Goal: Register for event/course

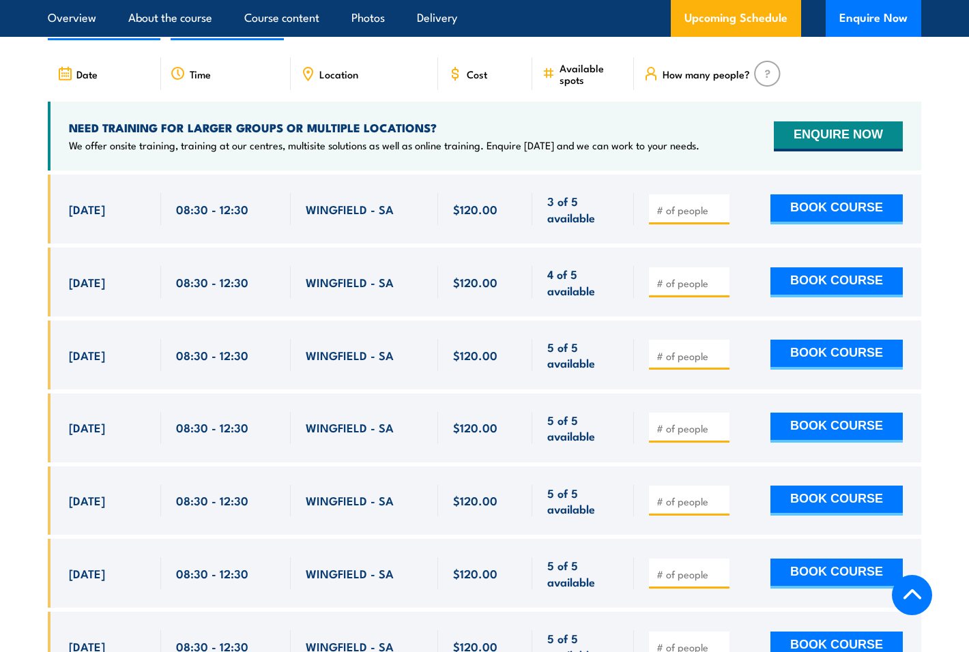
click at [465, 36] on label "QLD" at bounding box center [442, 23] width 46 height 27
click at [462, 18] on input "QLD" at bounding box center [457, 14] width 9 height 9
radio input "true"
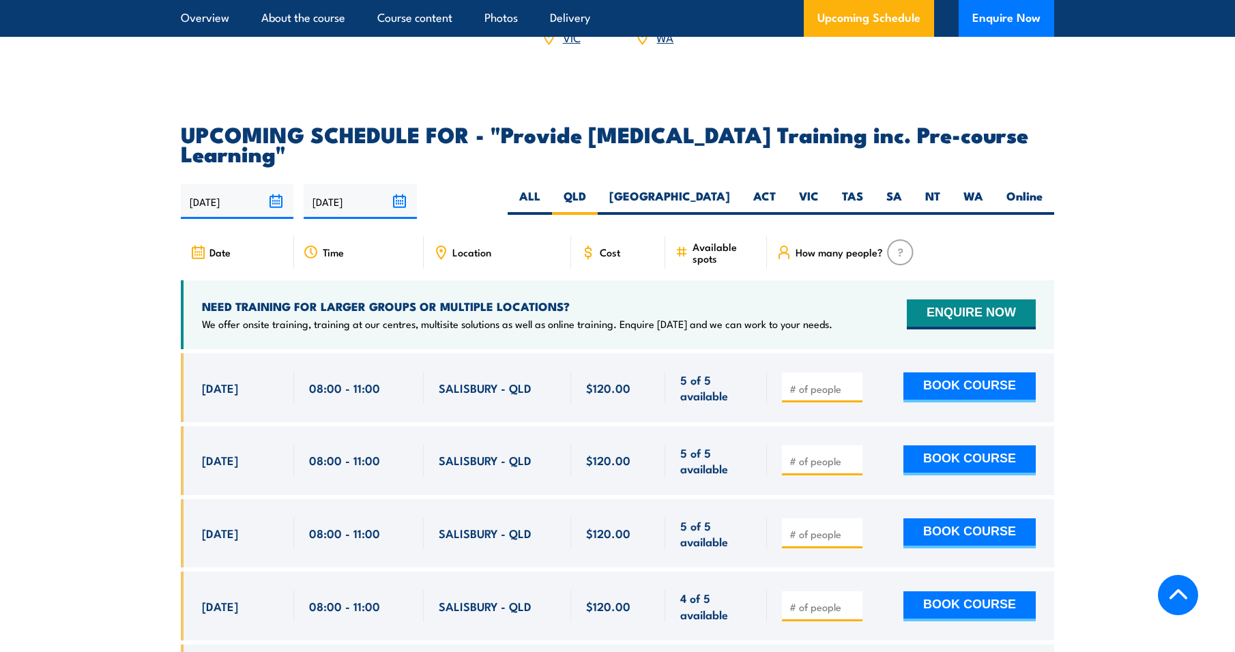
scroll to position [2295, 0]
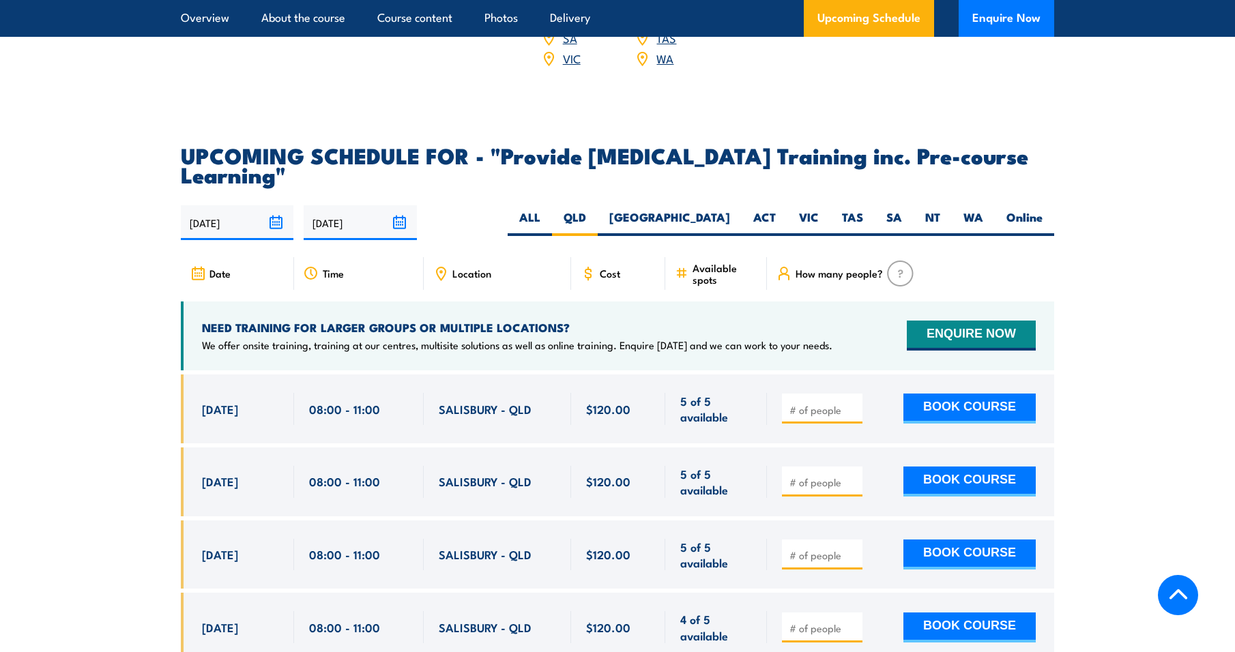
click at [449, 290] on div "Location" at bounding box center [497, 273] width 147 height 33
click at [450, 290] on div "Location" at bounding box center [497, 273] width 147 height 33
click at [480, 417] on span "SALISBURY - QLD" at bounding box center [485, 409] width 93 height 16
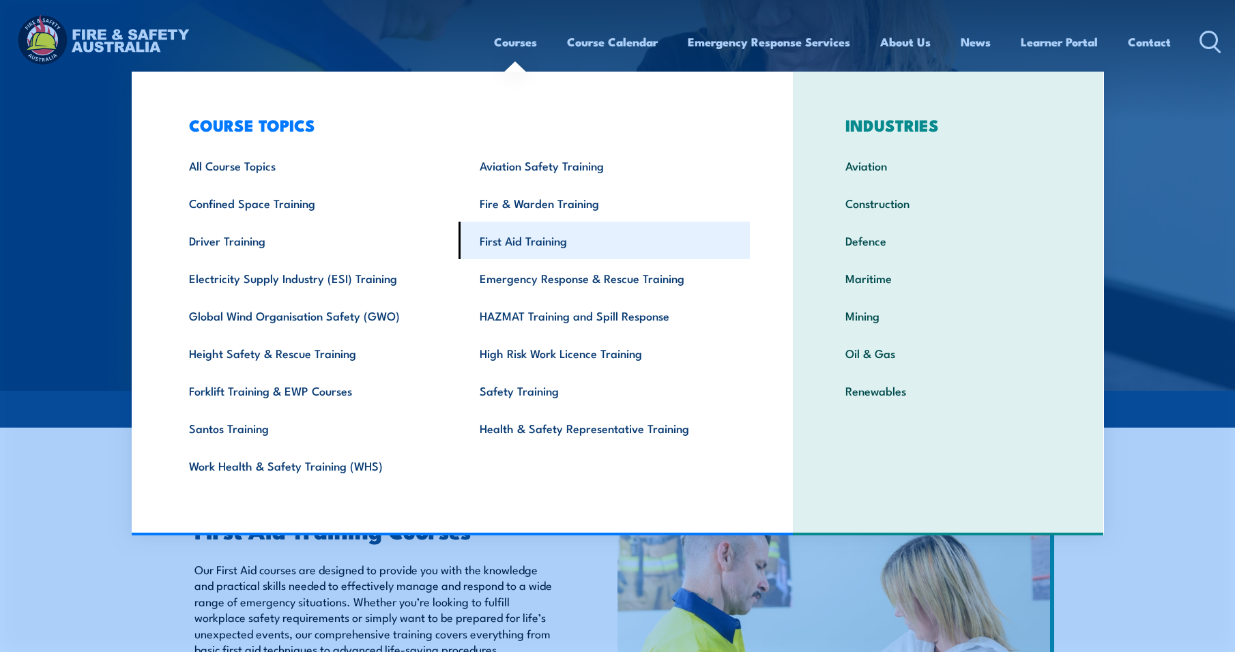
click at [515, 242] on link "First Aid Training" at bounding box center [604, 241] width 291 height 38
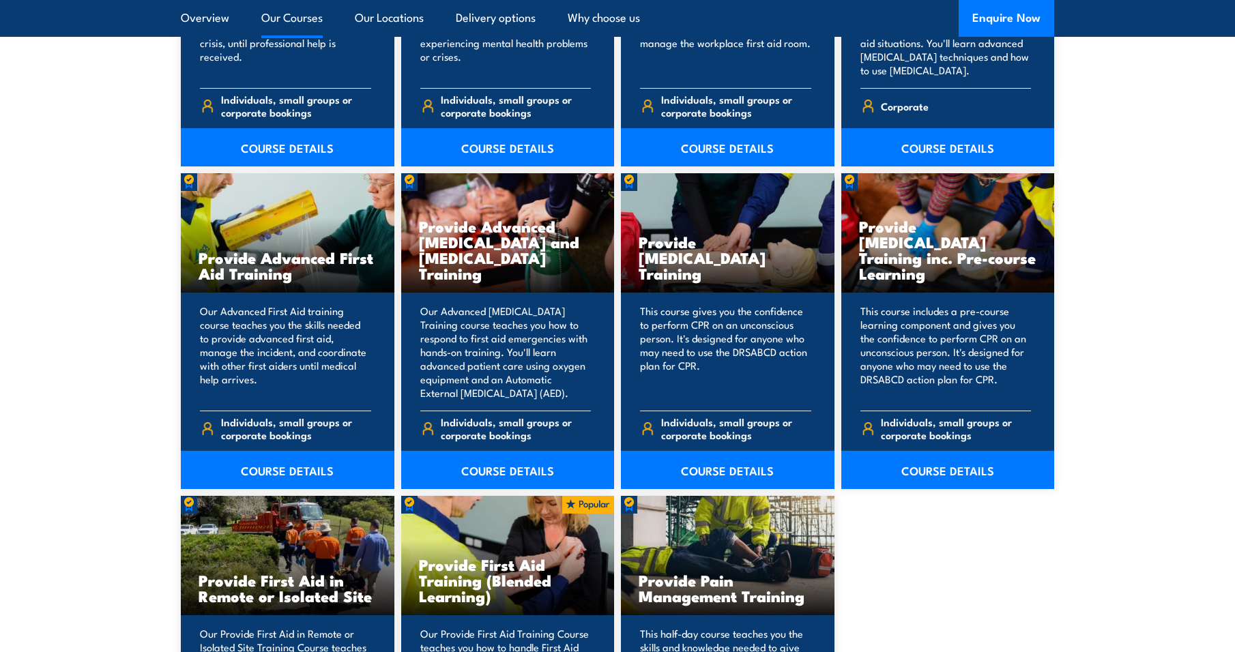
scroll to position [1638, 0]
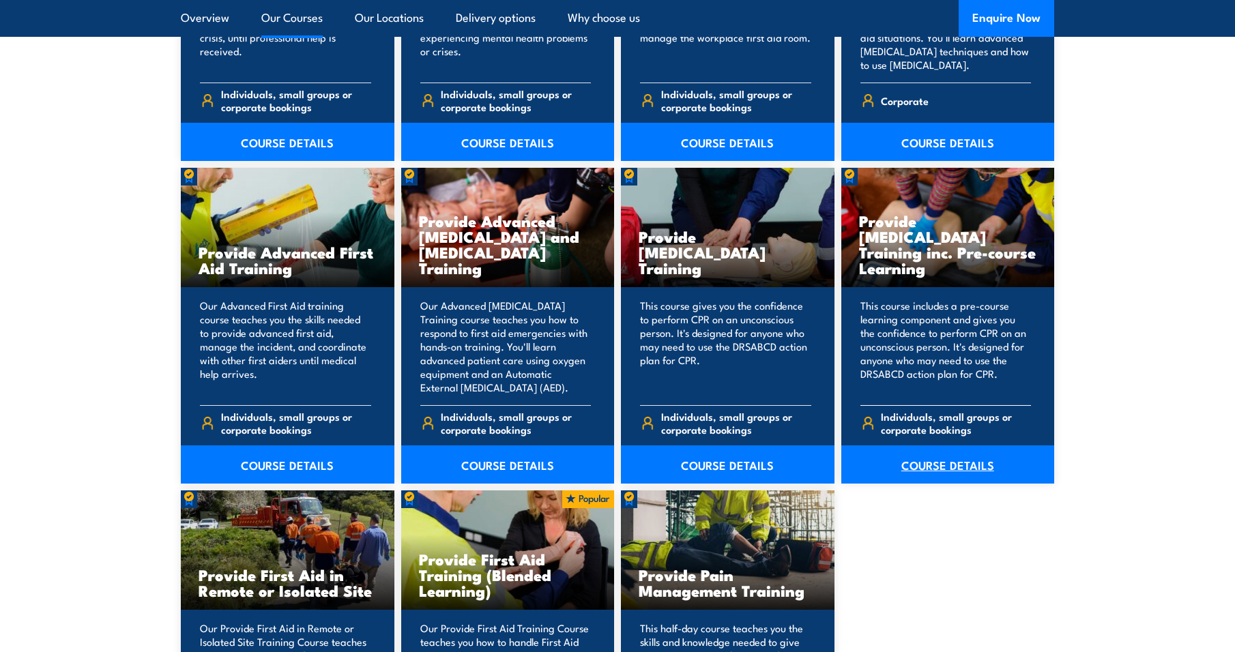
click at [910, 456] on link "COURSE DETAILS" at bounding box center [948, 465] width 214 height 38
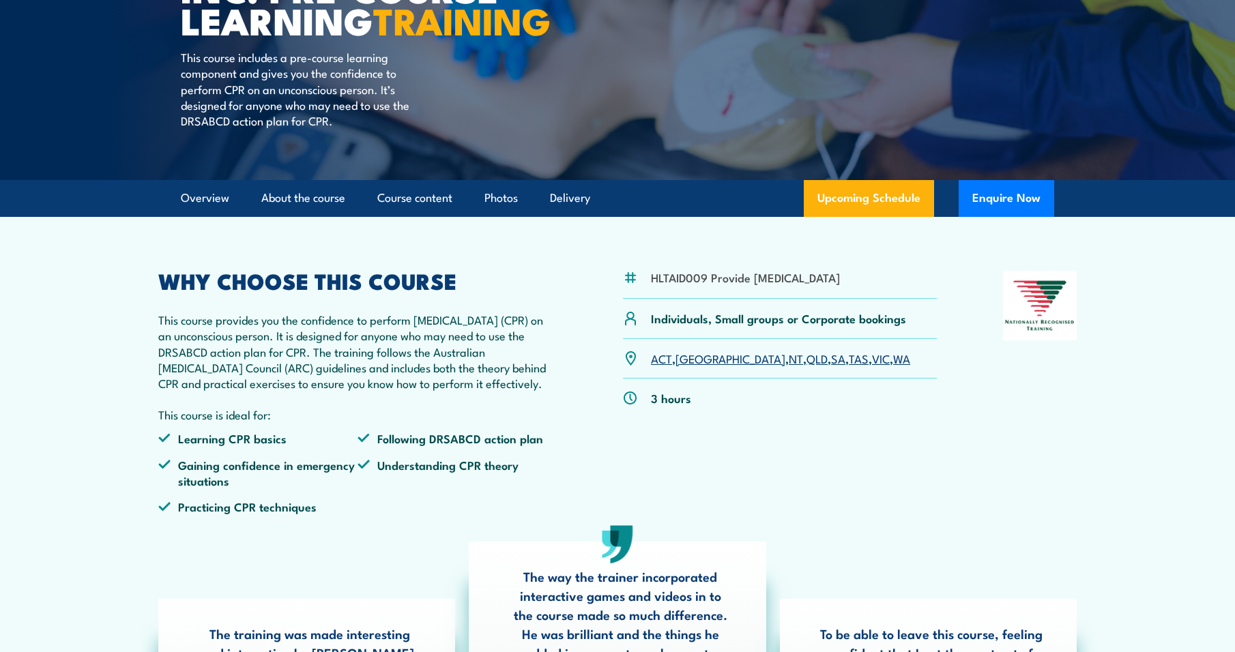
scroll to position [341, 0]
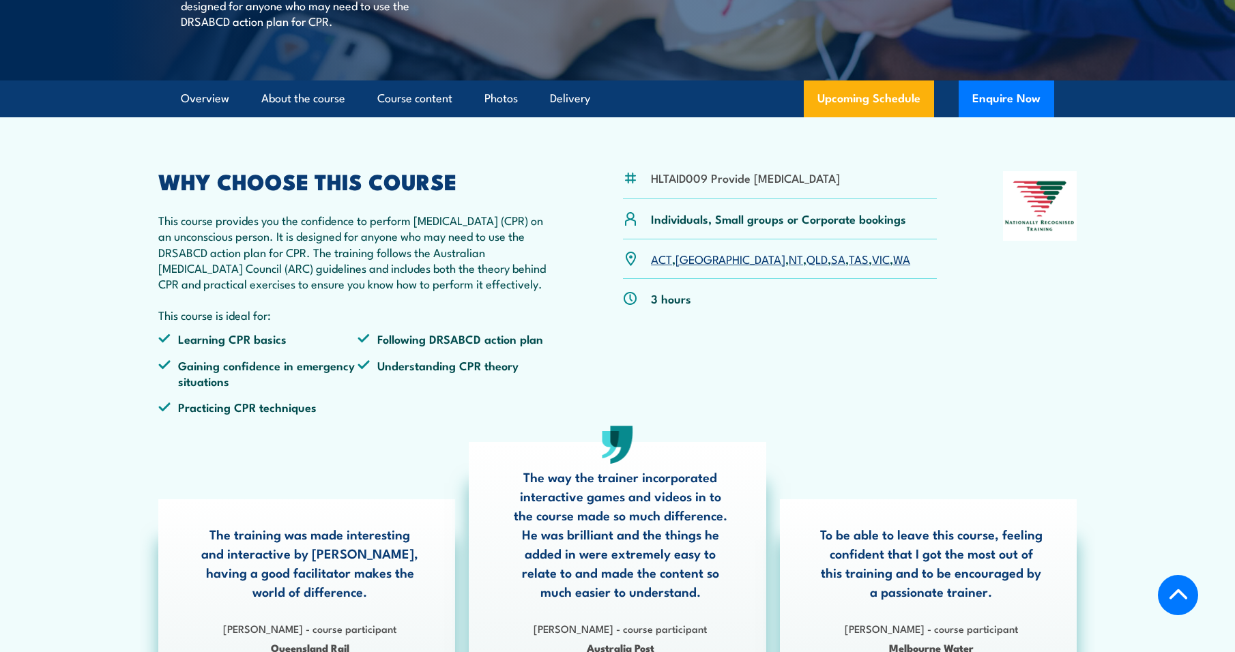
click at [831, 267] on link "SA" at bounding box center [838, 258] width 14 height 16
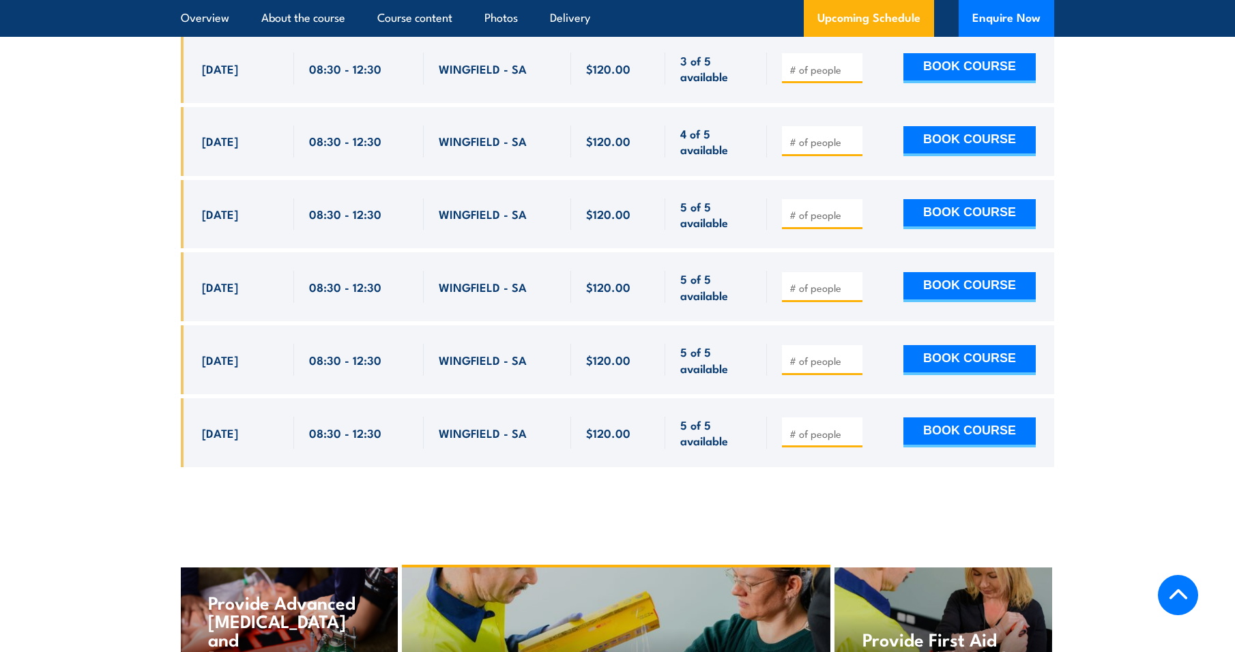
scroll to position [2636, 0]
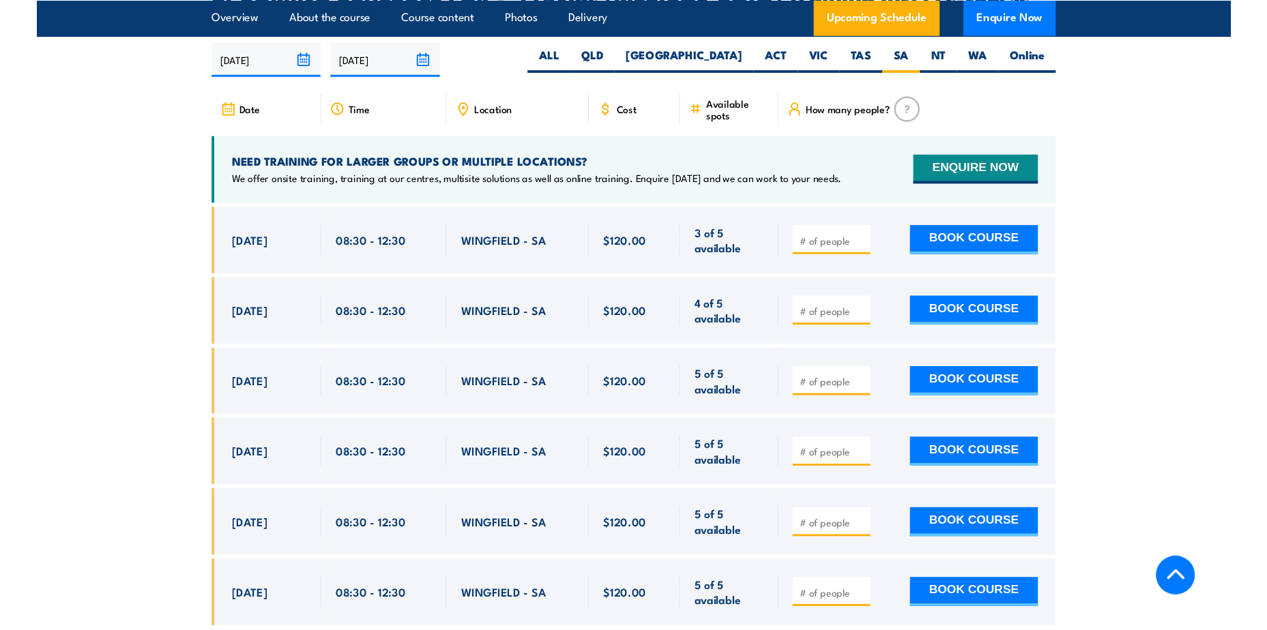
scroll to position [2431, 0]
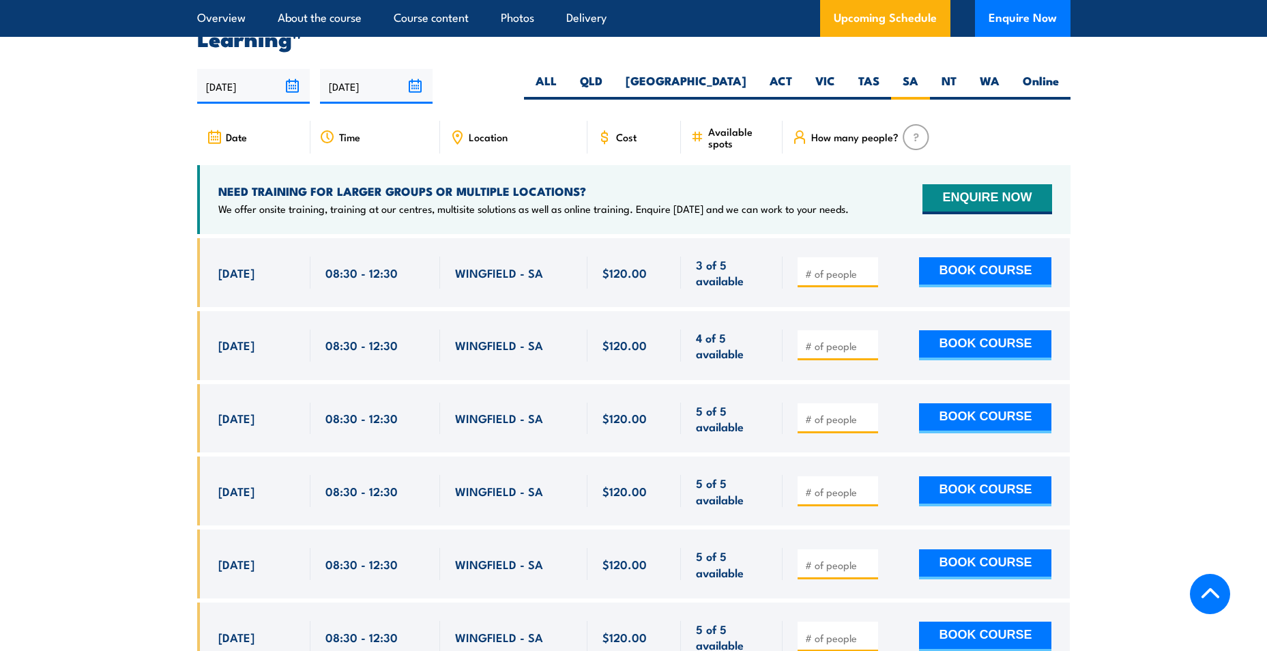
click at [51, 32] on section "Overview About the course Course content Photos Delivery Upcoming Schedule Enqu…" at bounding box center [633, 18] width 1267 height 37
